Goal: Information Seeking & Learning: Check status

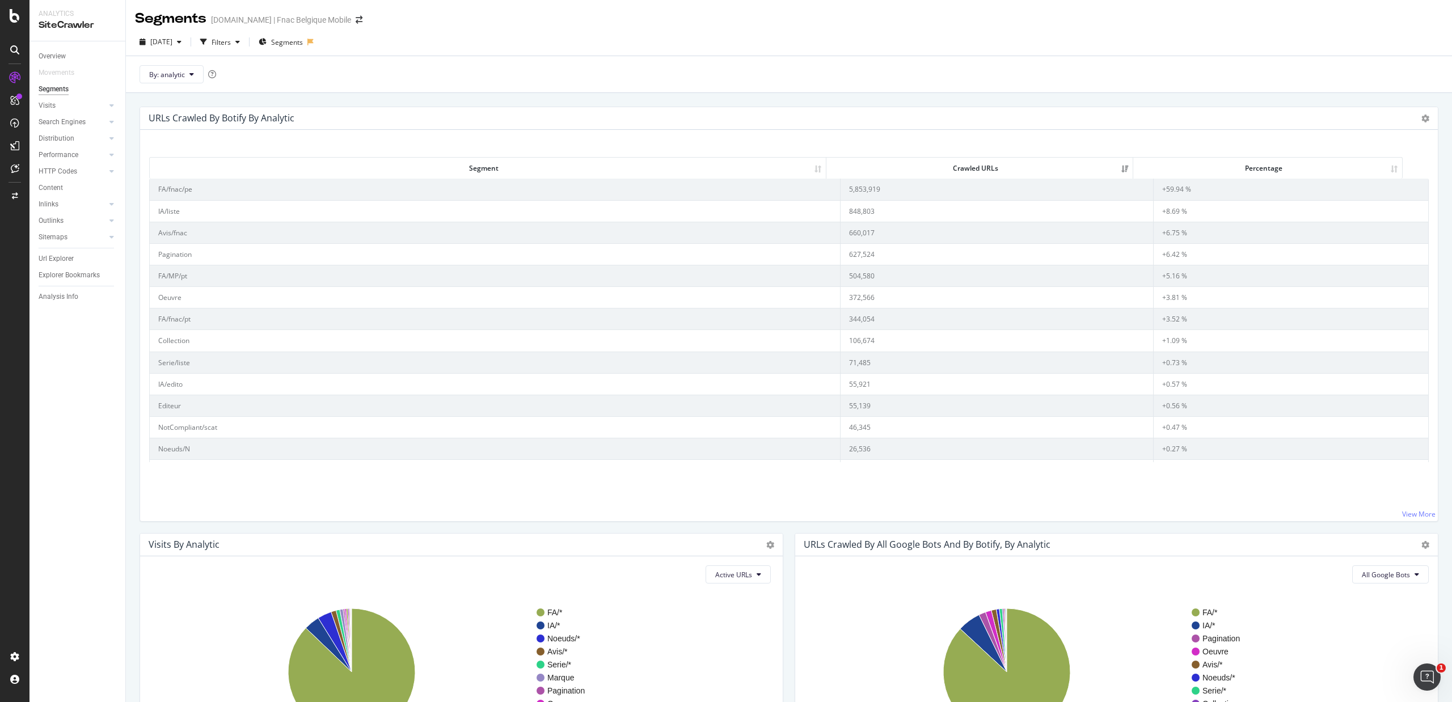
click at [56, 49] on div "Overview" at bounding box center [82, 56] width 87 height 16
click at [52, 57] on div "Overview" at bounding box center [52, 56] width 27 height 12
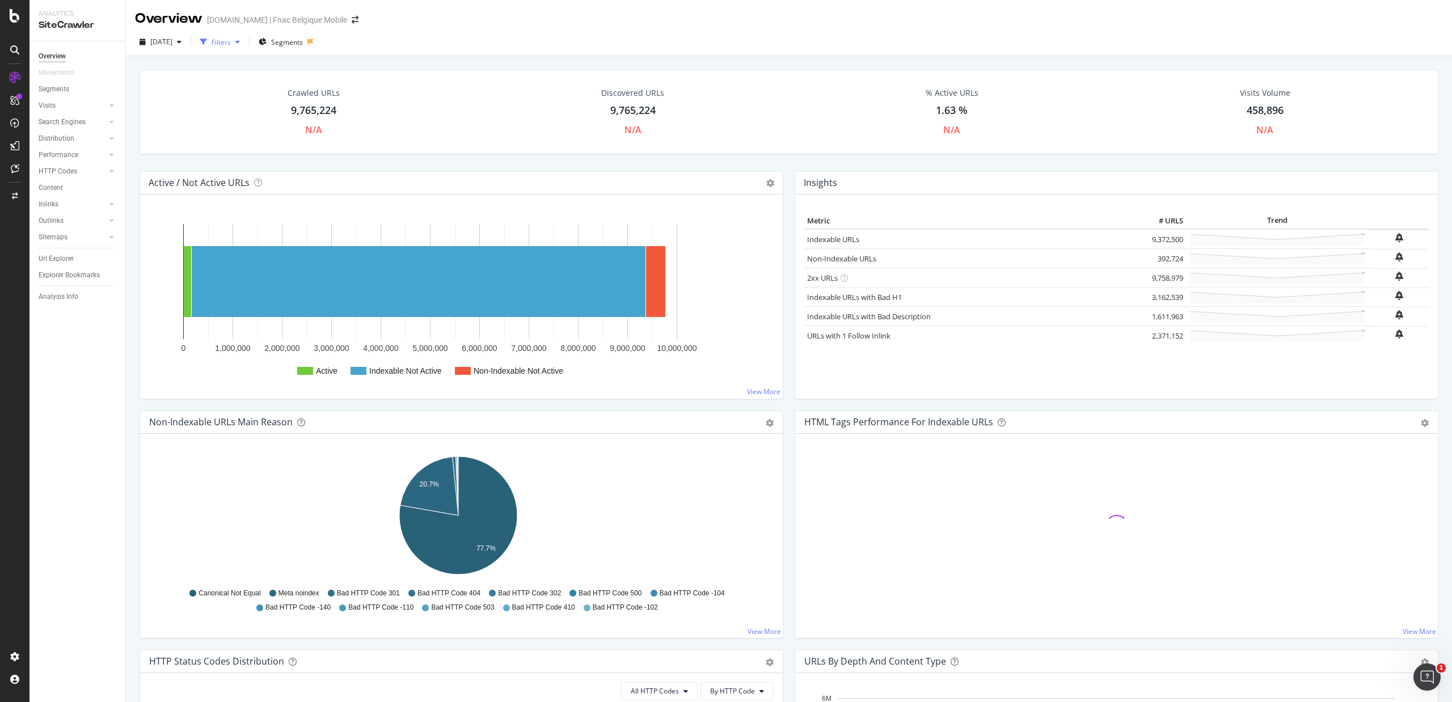
click at [231, 43] on div "Filters" at bounding box center [221, 42] width 19 height 10
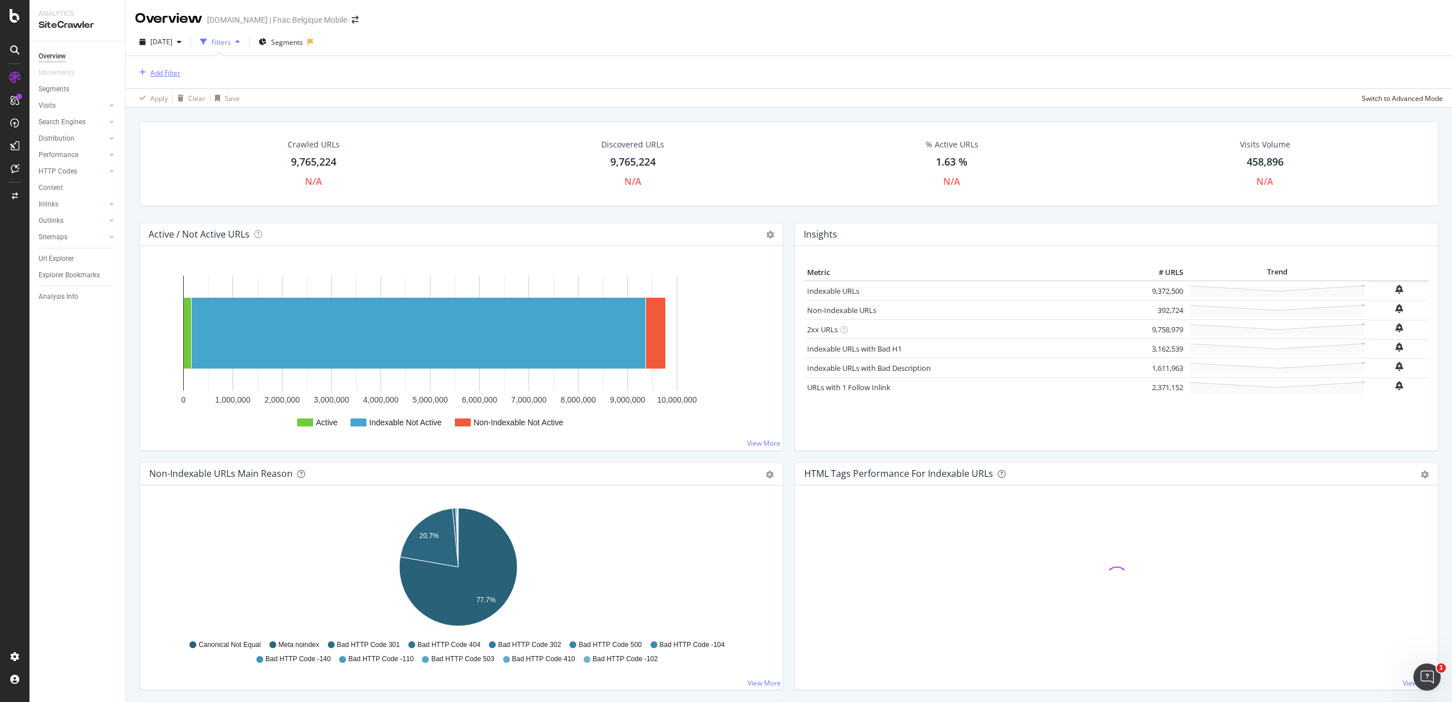
click at [165, 66] on div "Add Filter" at bounding box center [157, 72] width 45 height 12
type input "O"
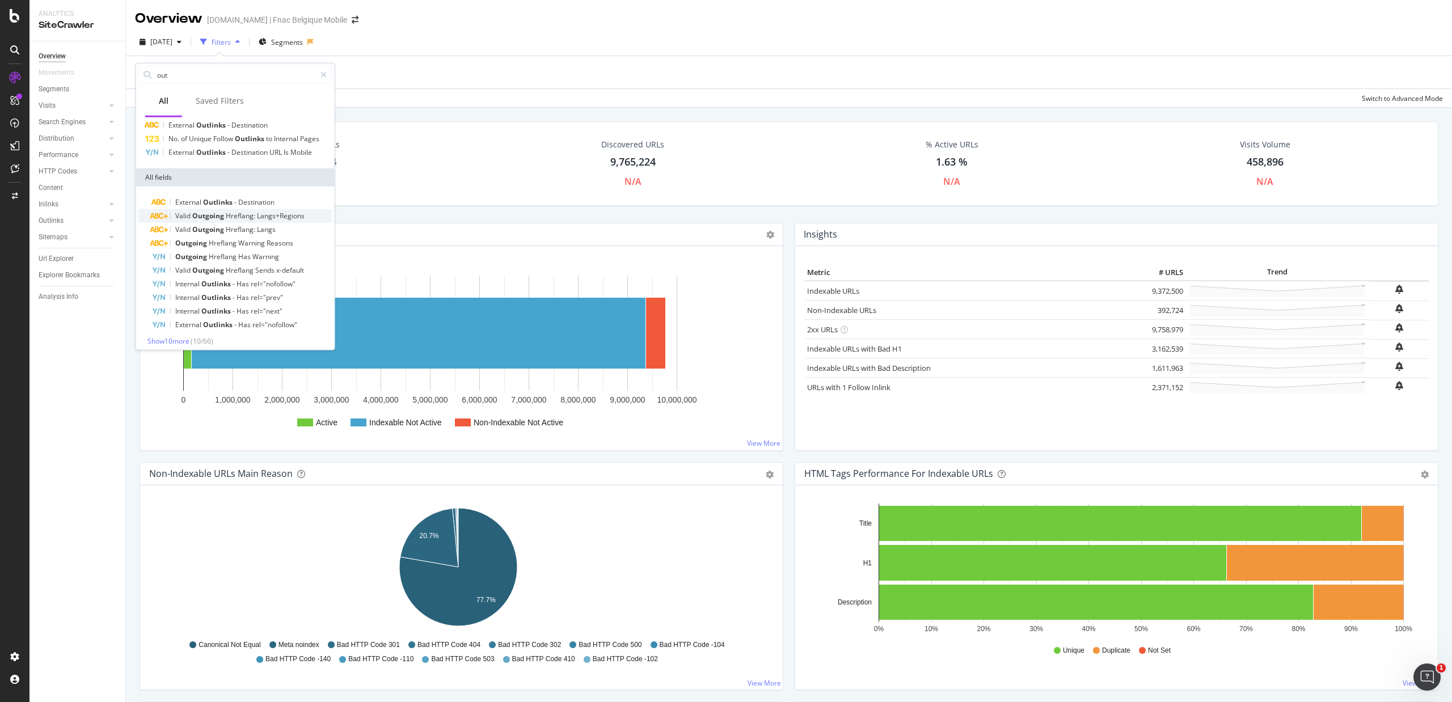
scroll to position [41, 0]
drag, startPoint x: 180, startPoint y: 71, endPoint x: 143, endPoint y: 64, distance: 38.2
click at [143, 64] on div "out" at bounding box center [235, 75] width 199 height 23
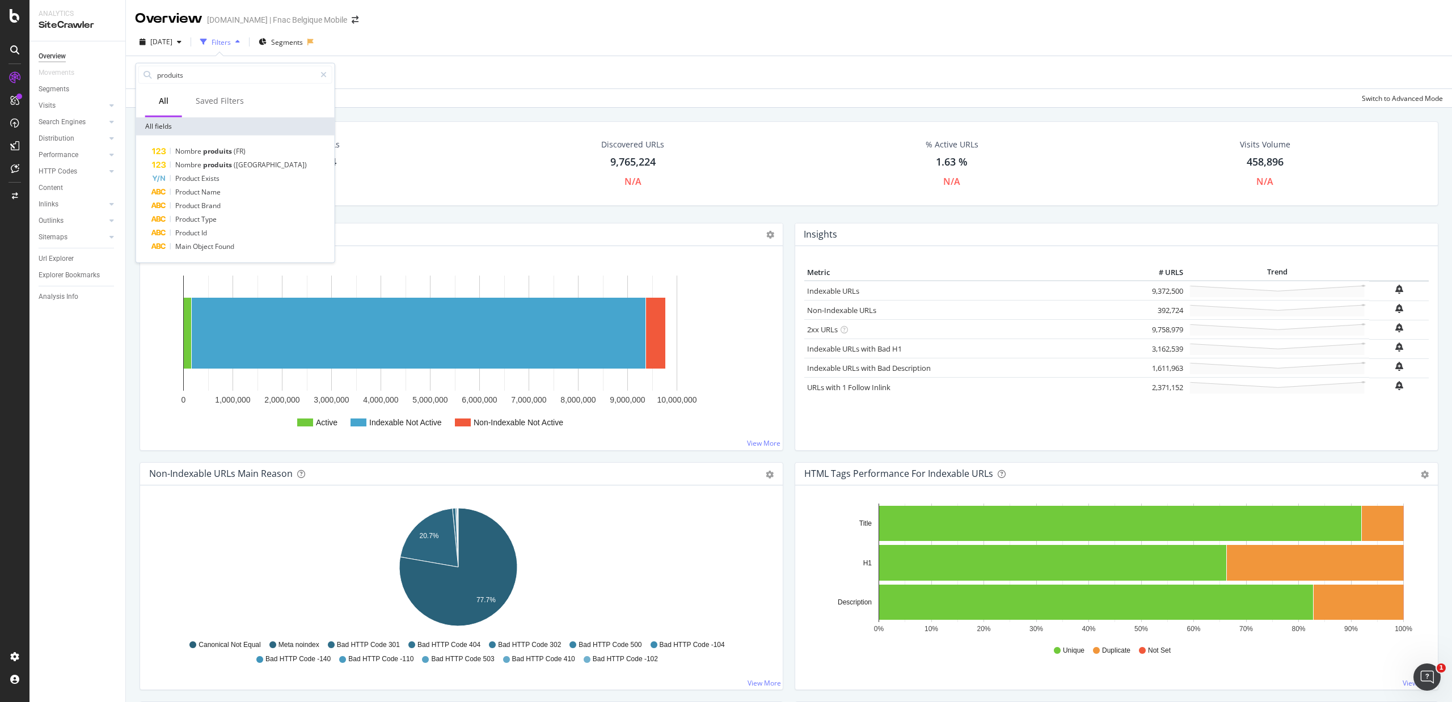
scroll to position [0, 0]
type input "produits"
click at [218, 182] on span "Exists" at bounding box center [210, 179] width 18 height 10
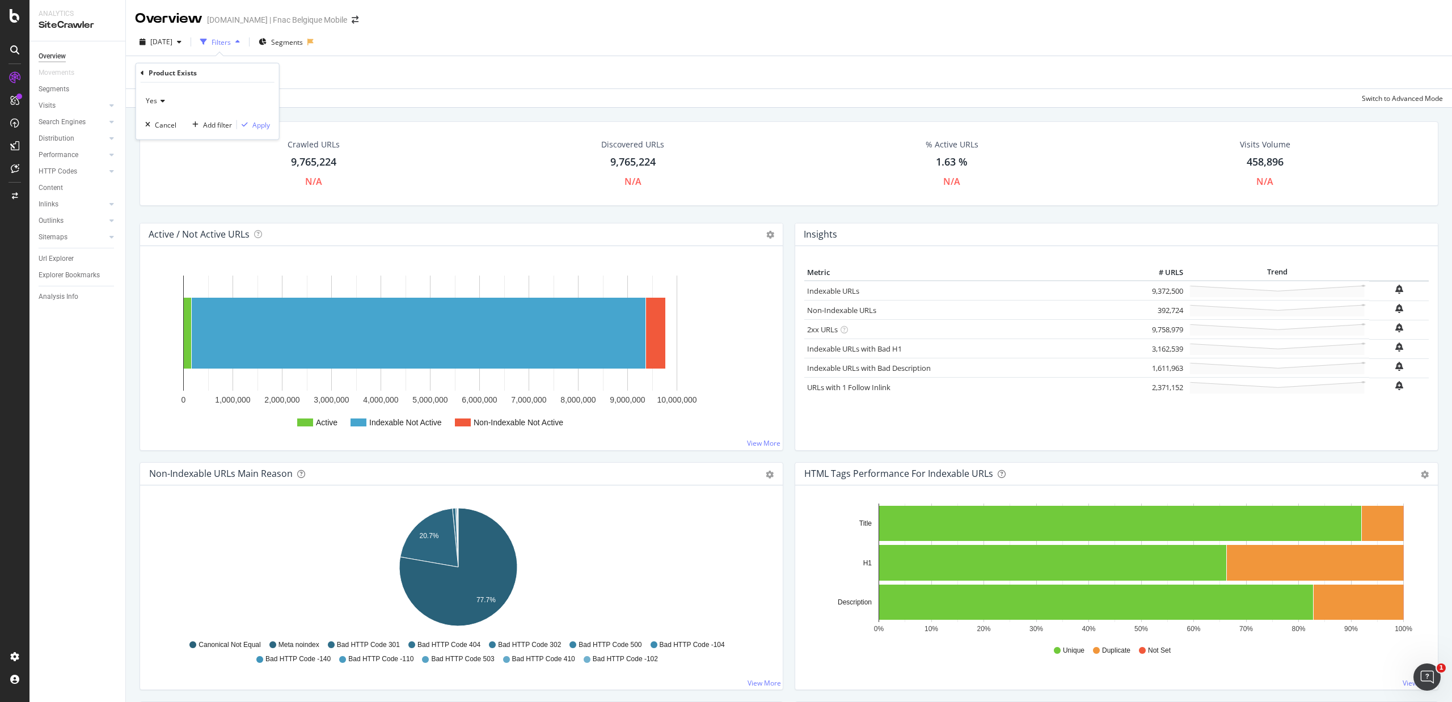
click at [166, 96] on div "Yes" at bounding box center [207, 101] width 125 height 18
click at [335, 84] on div "Add Filter" at bounding box center [789, 72] width 1308 height 32
click at [171, 73] on div "Add Filter" at bounding box center [165, 73] width 30 height 10
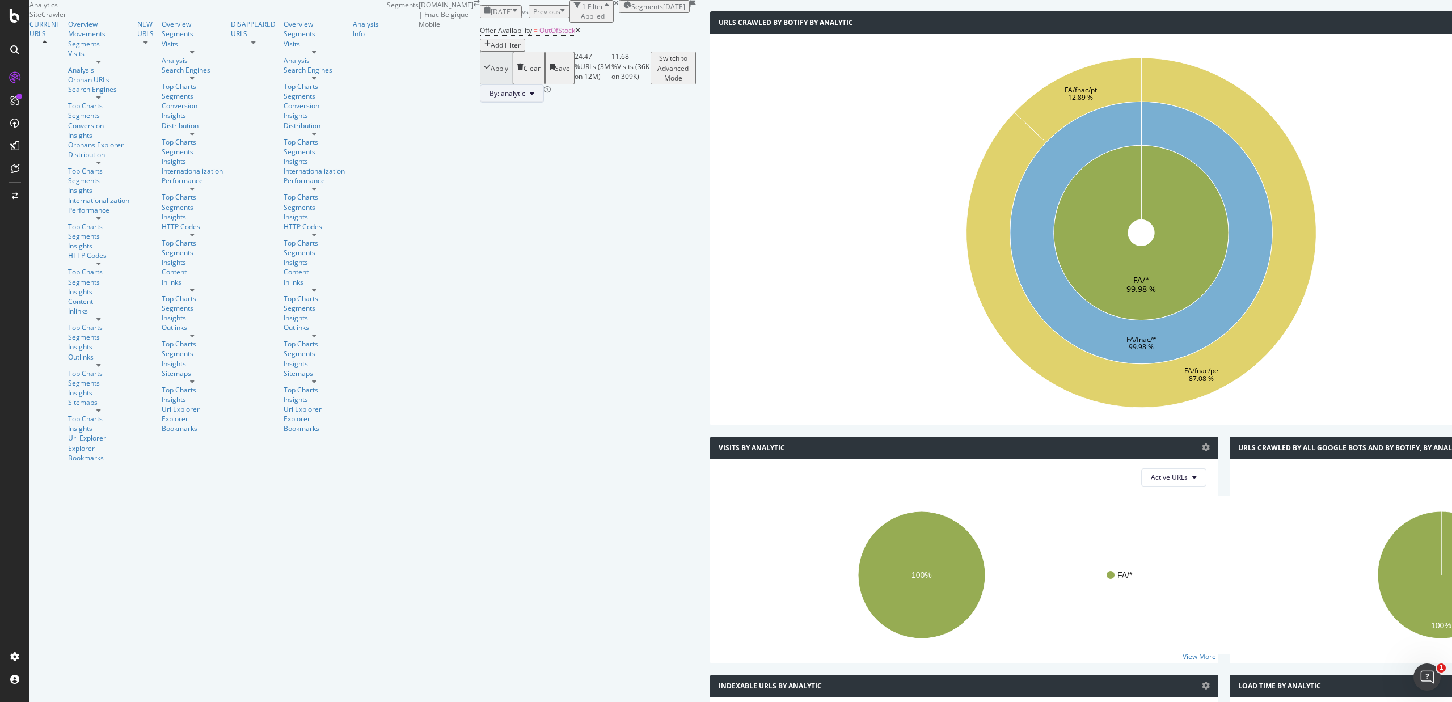
click at [480, 103] on button "By: analytic" at bounding box center [512, 94] width 64 height 18
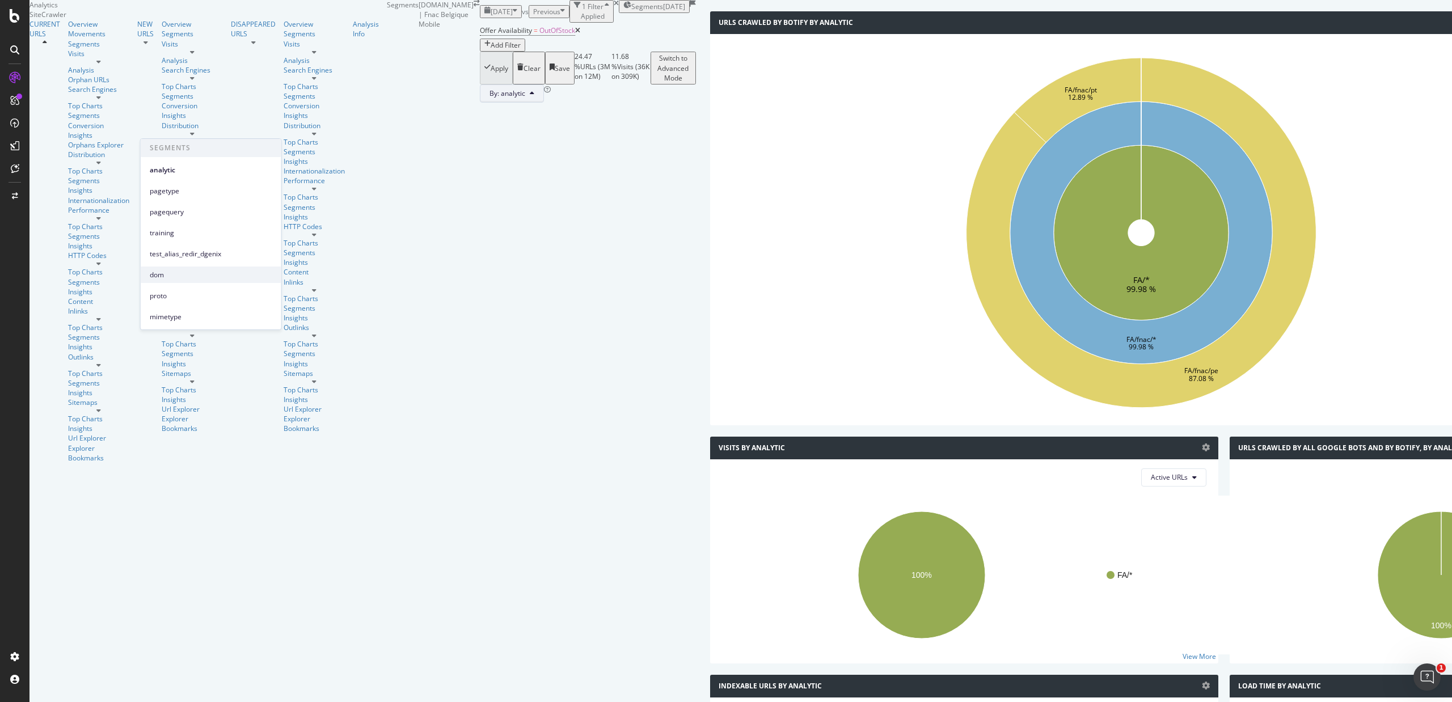
click at [189, 277] on span "dom" at bounding box center [211, 275] width 123 height 10
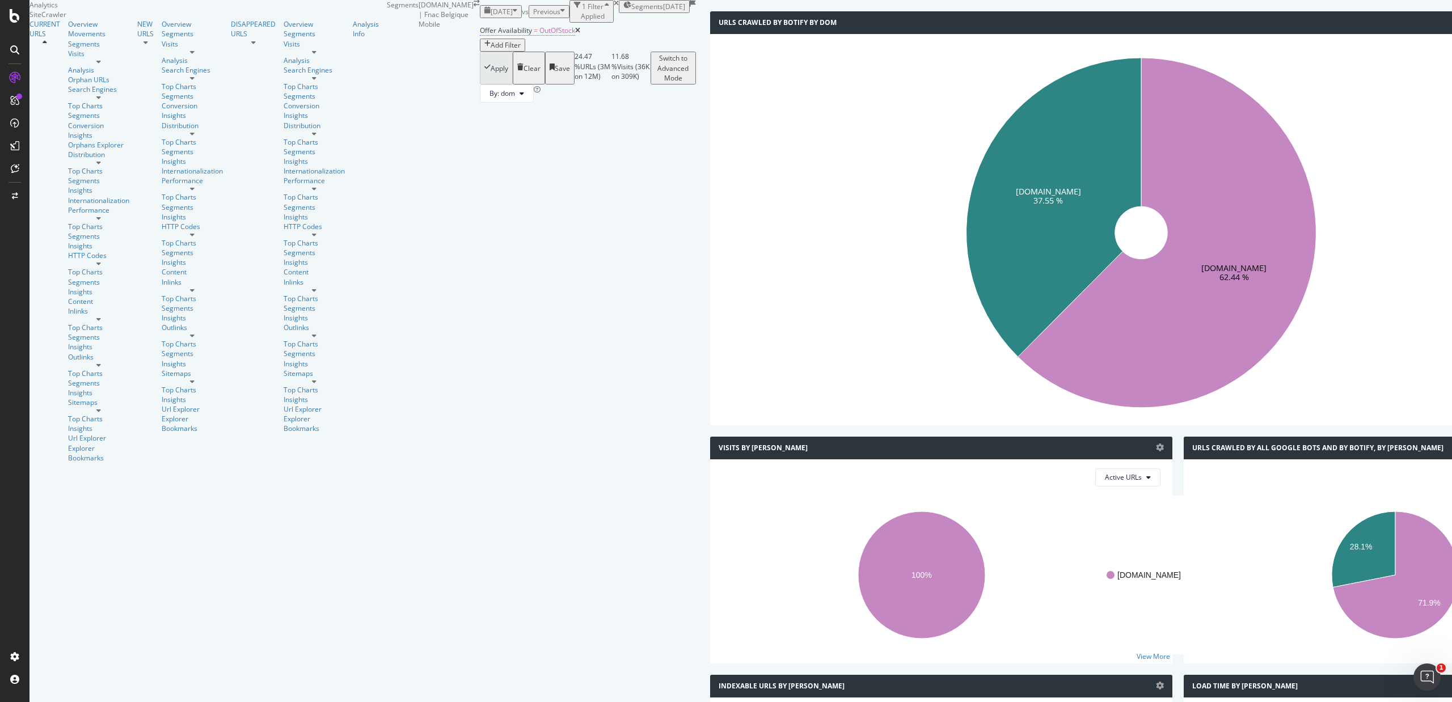
click at [539, 35] on span "OutOfStock" at bounding box center [557, 31] width 36 height 10
click at [491, 16] on span "[DATE]" at bounding box center [502, 12] width 22 height 10
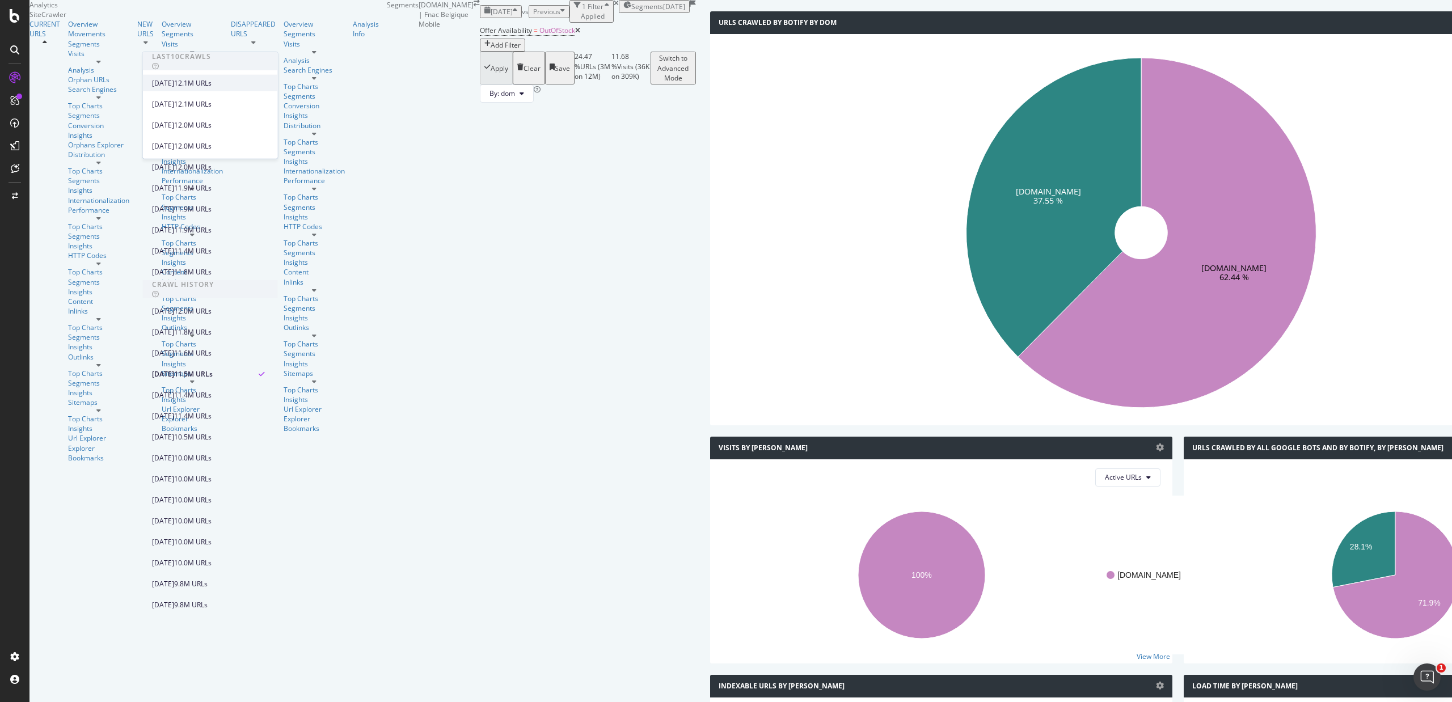
click at [174, 79] on div "[DATE]" at bounding box center [163, 83] width 22 height 10
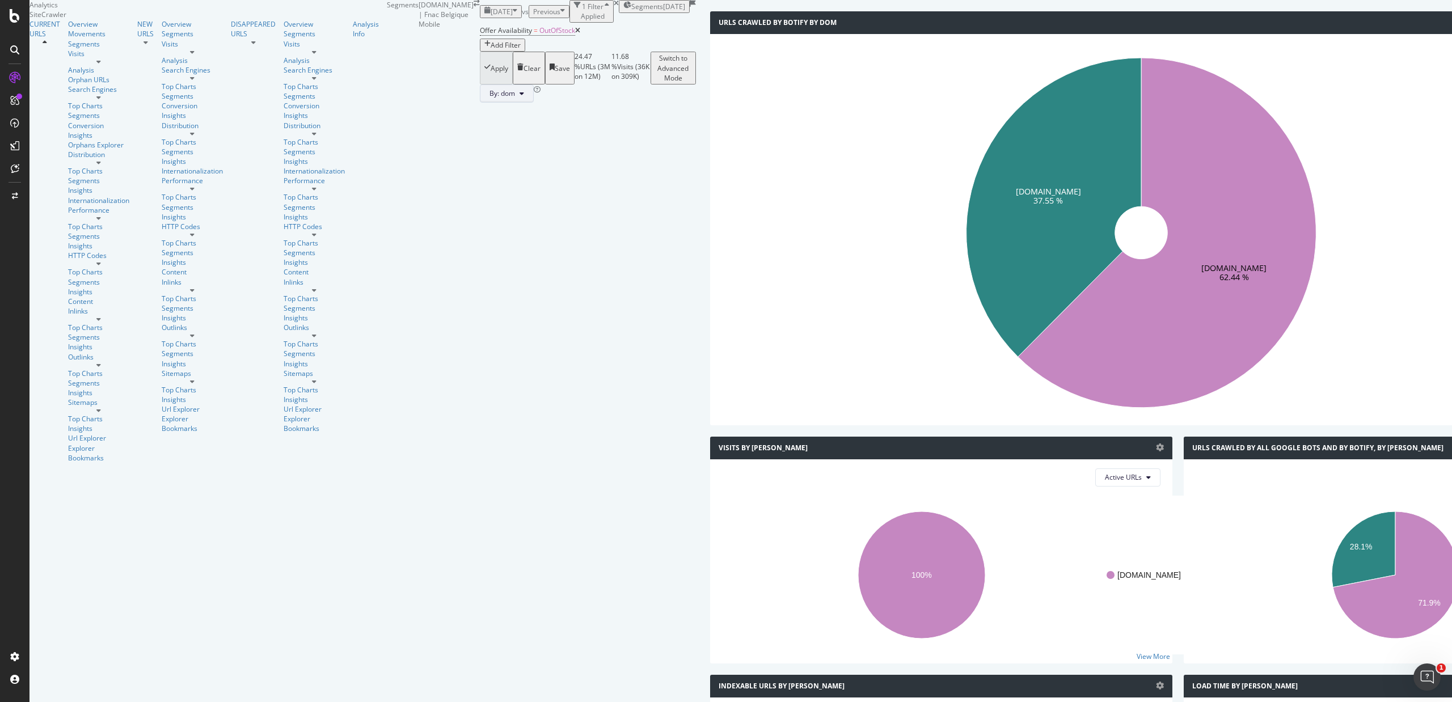
click at [520, 97] on icon at bounding box center [522, 93] width 5 height 7
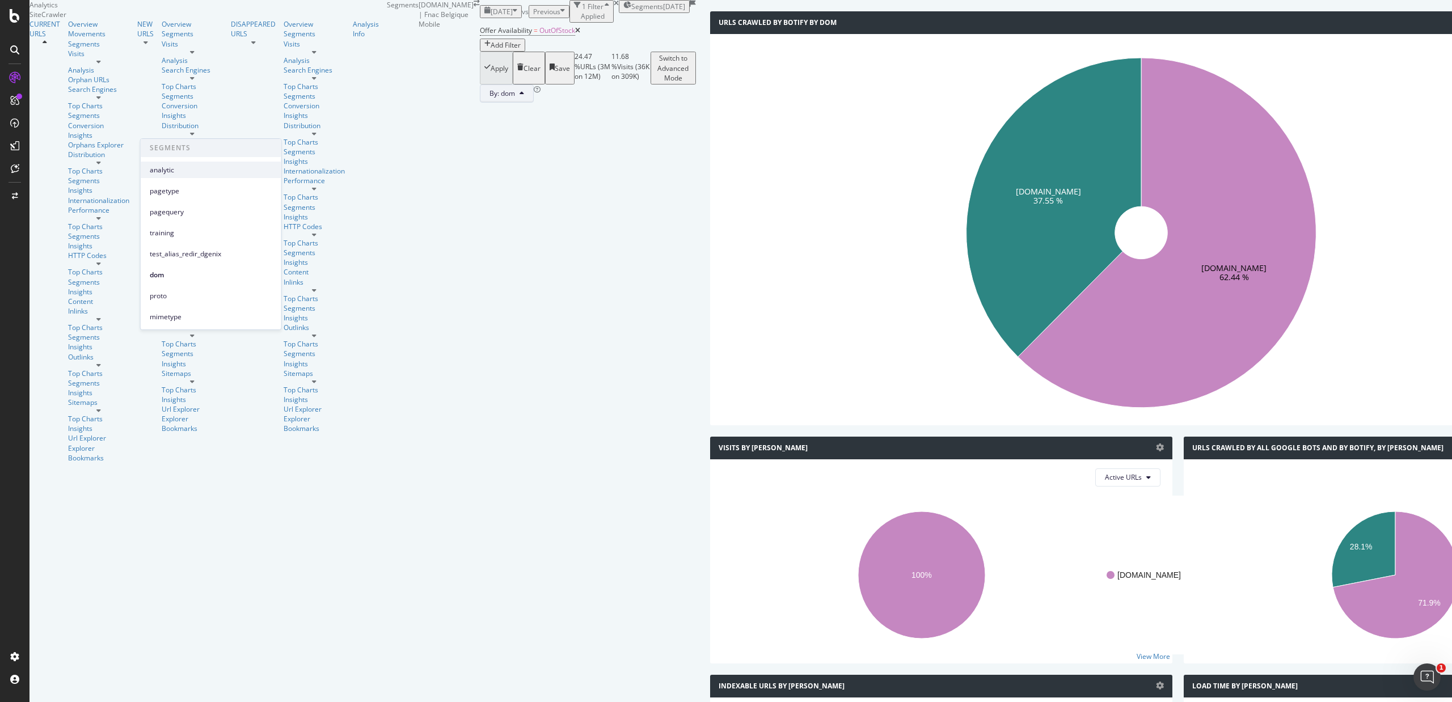
click at [180, 166] on span "analytic" at bounding box center [211, 170] width 123 height 10
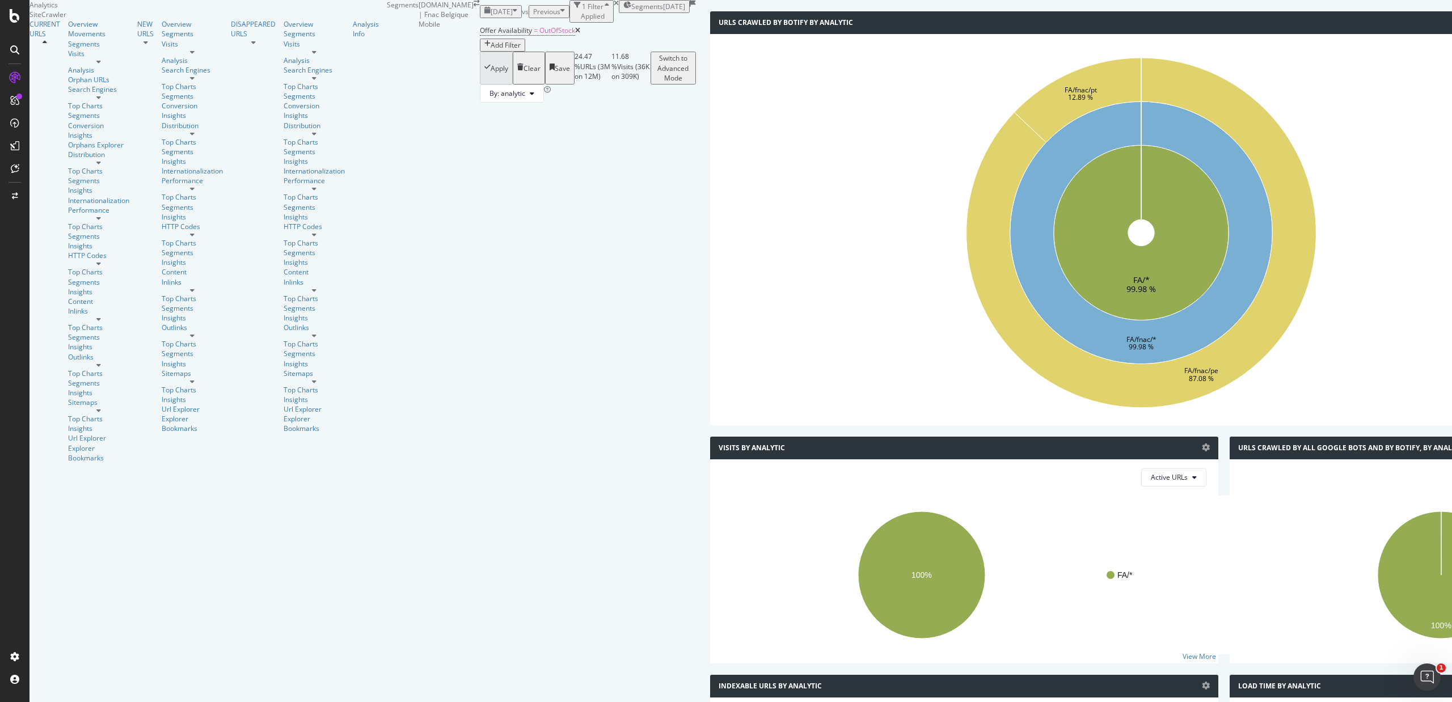
click at [491, 50] on div "Add Filter" at bounding box center [506, 45] width 30 height 10
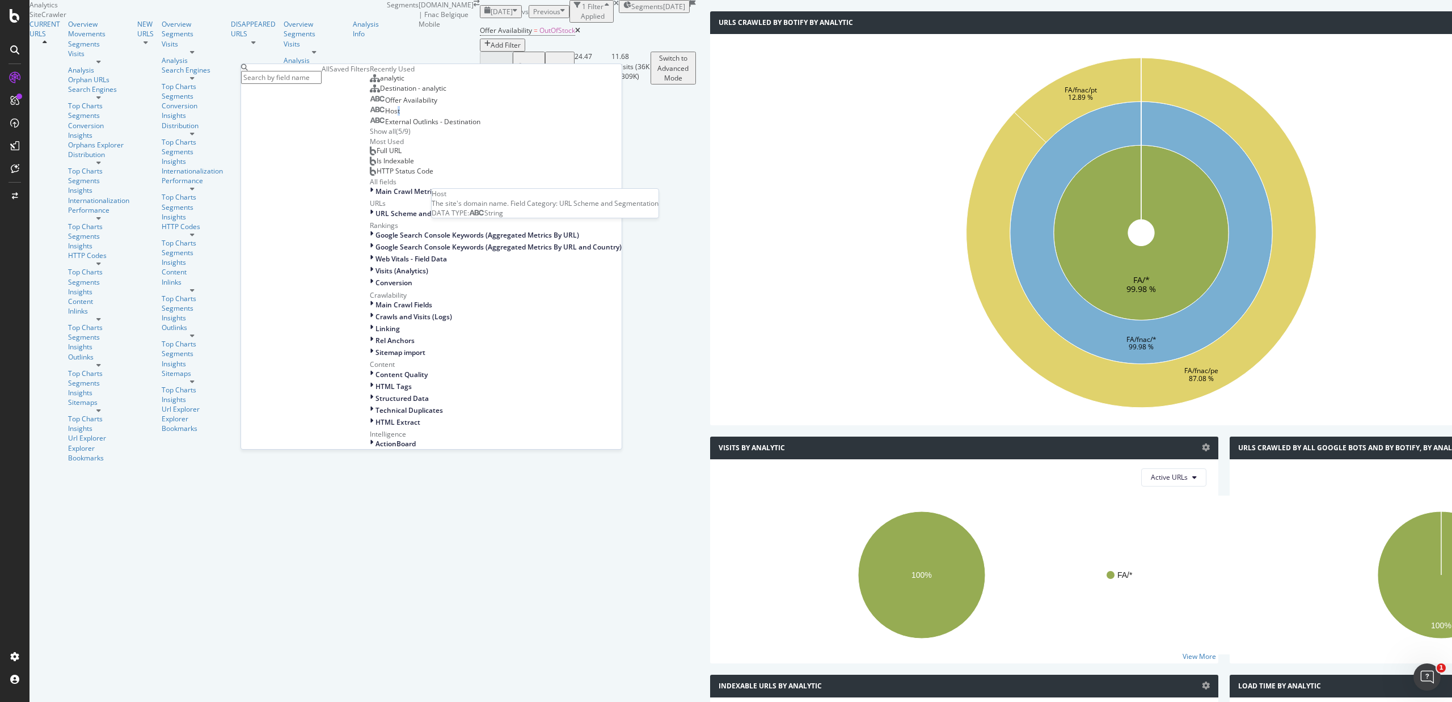
click at [385, 116] on span "Host" at bounding box center [392, 111] width 15 height 10
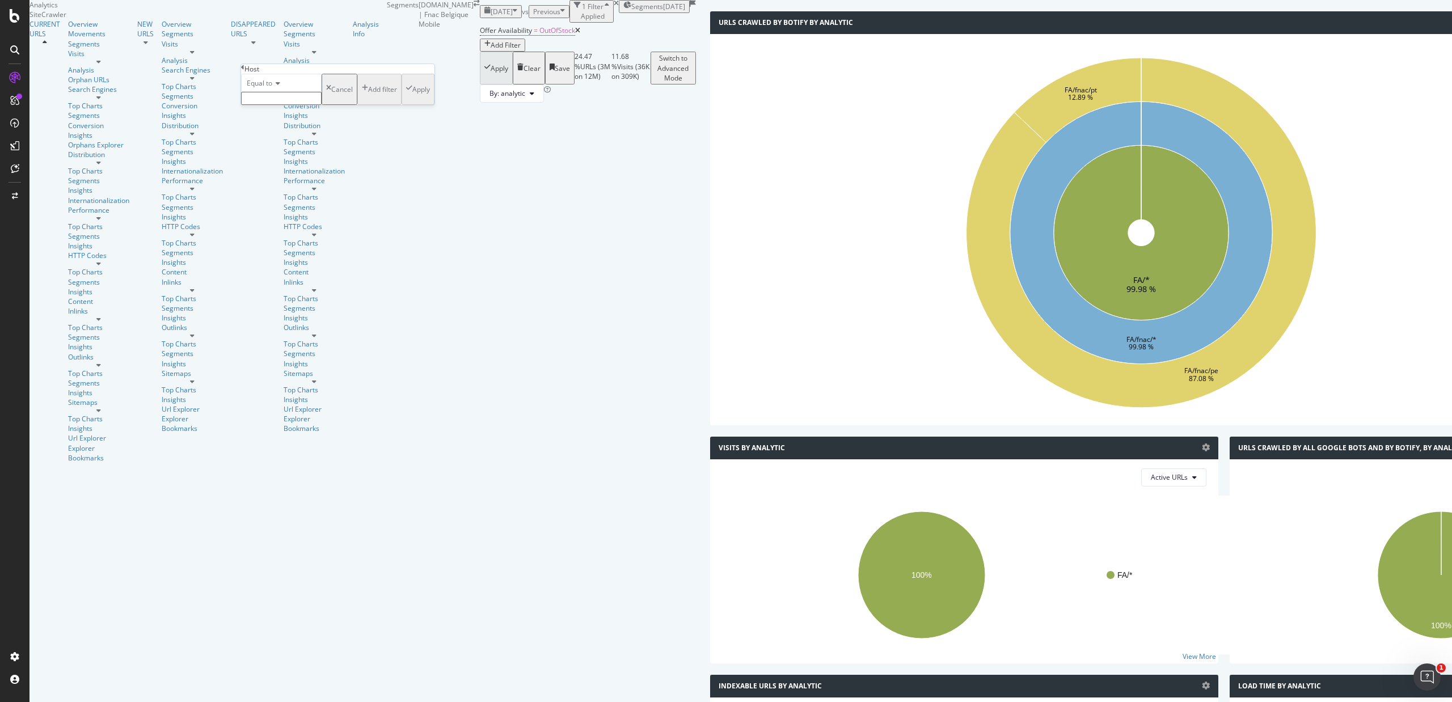
click at [298, 105] on input "text" at bounding box center [281, 98] width 81 height 13
click at [268, 116] on span "[DOMAIN_NAME]" at bounding box center [255, 111] width 23 height 10
type input "[DOMAIN_NAME]"
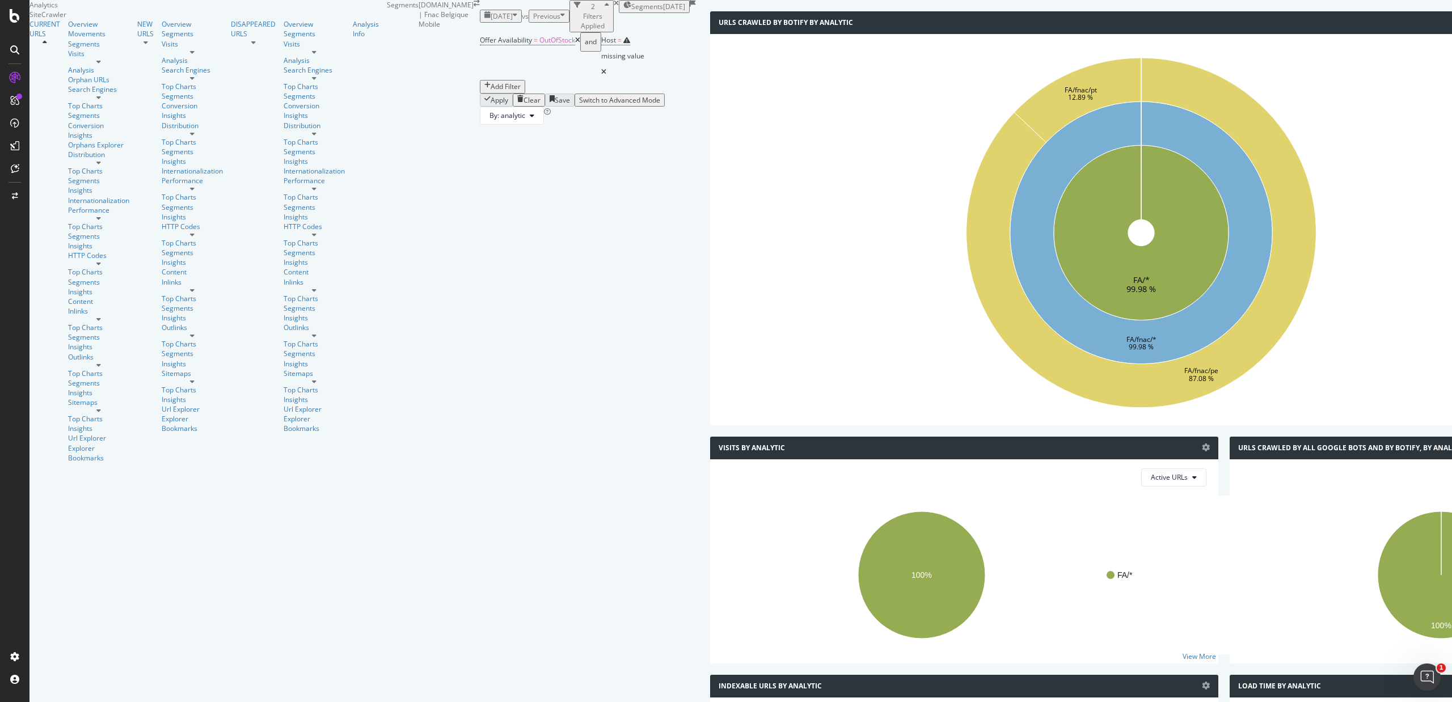
click at [498, 107] on div "Apply Clear Save Switch to Advanced Mode" at bounding box center [588, 100] width 216 height 13
click at [601, 64] on div "missing value" at bounding box center [622, 56] width 43 height 16
click at [319, 104] on input "text" at bounding box center [300, 97] width 81 height 13
click at [286, 115] on span "[DOMAIN_NAME]" at bounding box center [274, 111] width 23 height 10
type input "[DOMAIN_NAME]"
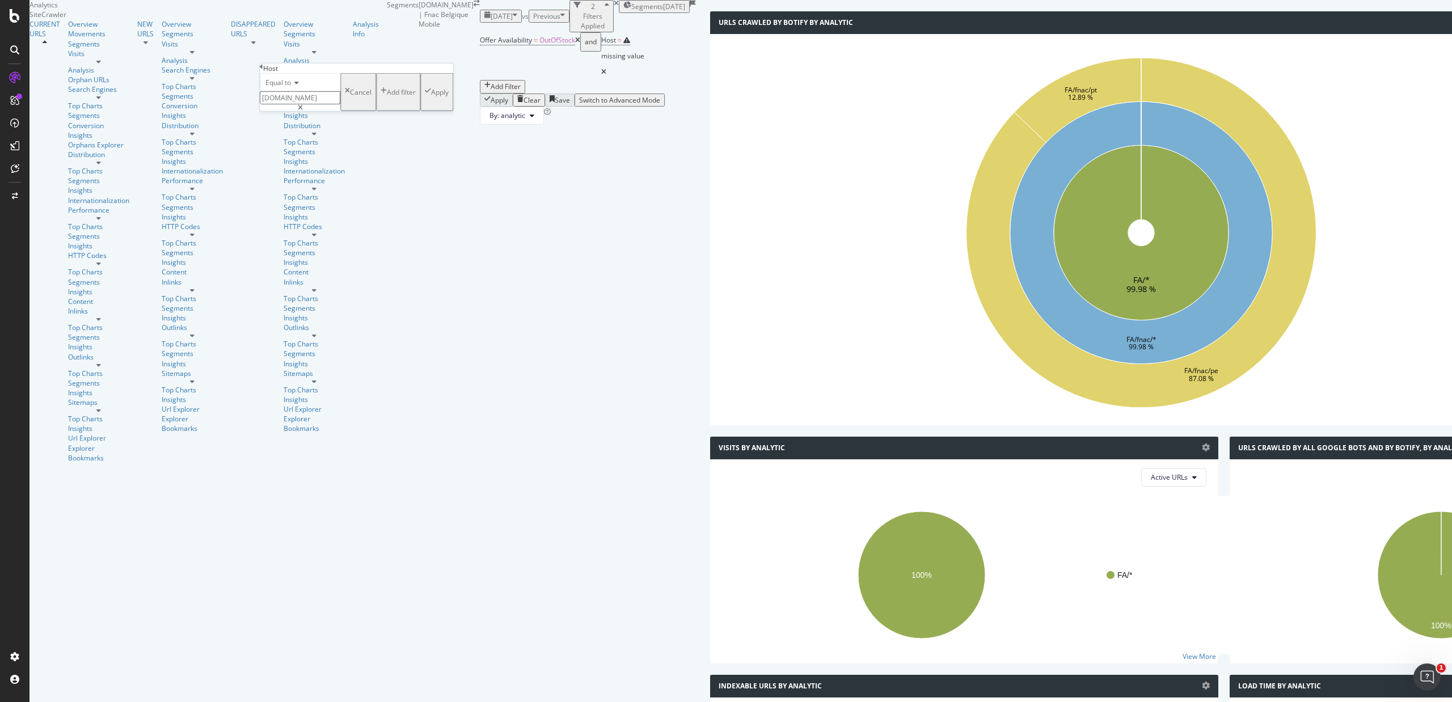
click at [431, 97] on div "Apply" at bounding box center [440, 92] width 18 height 10
